Goal: Find specific page/section: Find specific page/section

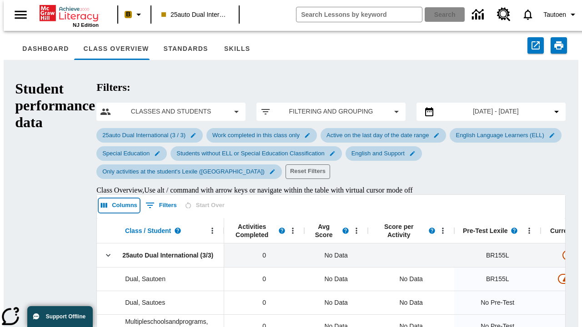
click at [101, 203] on icon "Select columns" at bounding box center [104, 205] width 6 height 5
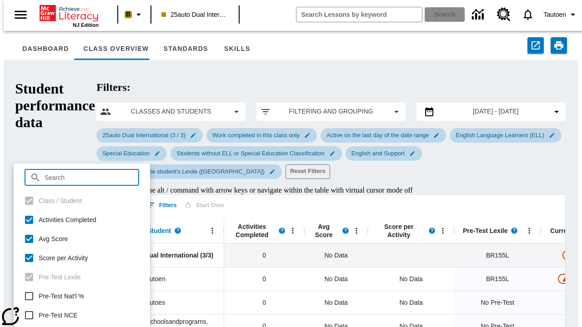
checkbox input "true"
